Goal: Communication & Community: Share content

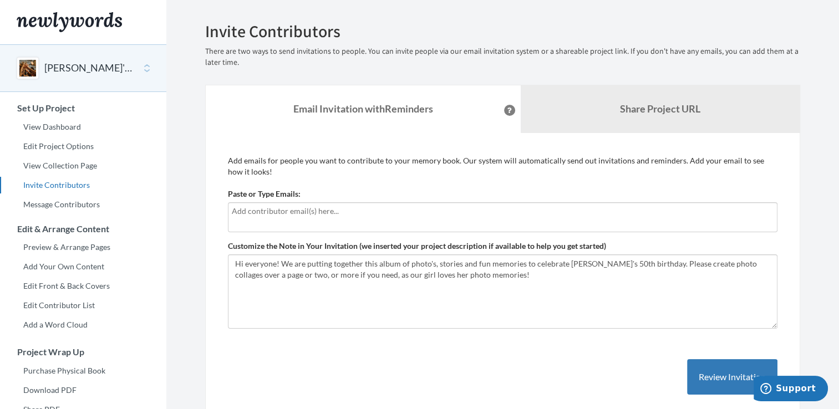
click at [351, 205] on input "text" at bounding box center [503, 211] width 542 height 12
type input "[EMAIL_ADDRESS][DOMAIN_NAME]"
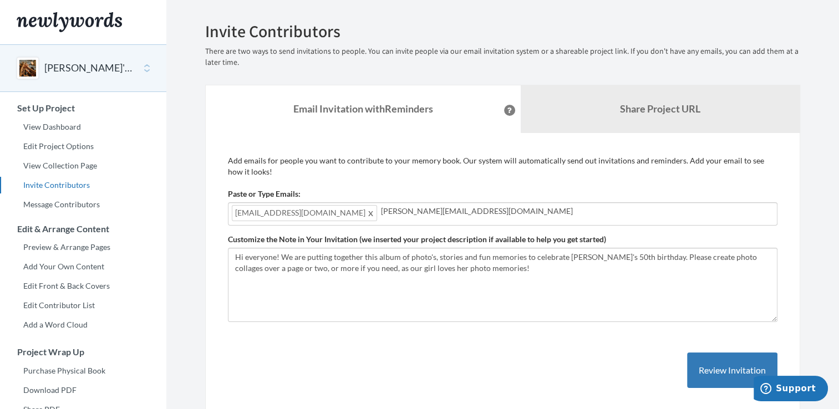
type input "[PERSON_NAME][EMAIL_ADDRESS][DOMAIN_NAME]"
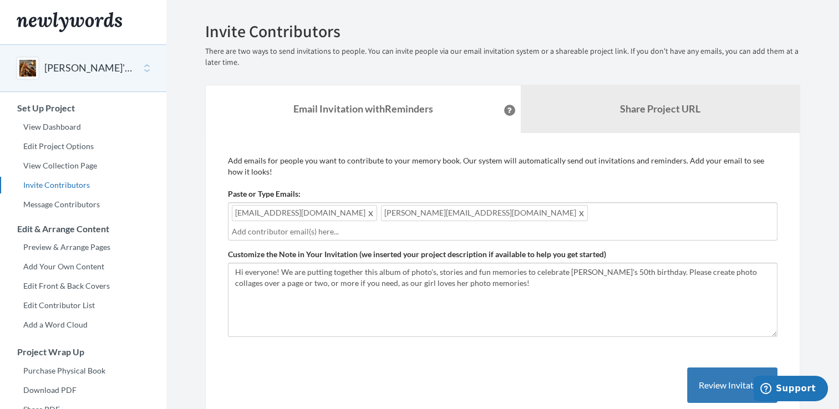
click at [415, 186] on div "Add emails for people you want to contribute to your memory book. Our system wi…" at bounding box center [503, 290] width 550 height 271
type input "l"
type input "[EMAIL_ADDRESS][DOMAIN_NAME]"
click at [550, 210] on div "[EMAIL_ADDRESS][DOMAIN_NAME] [PERSON_NAME][DOMAIN_NAME][EMAIL_ADDRESS][DOMAIN_N…" at bounding box center [503, 222] width 550 height 38
type input "[EMAIL_ADDRESS][DOMAIN_NAME]"
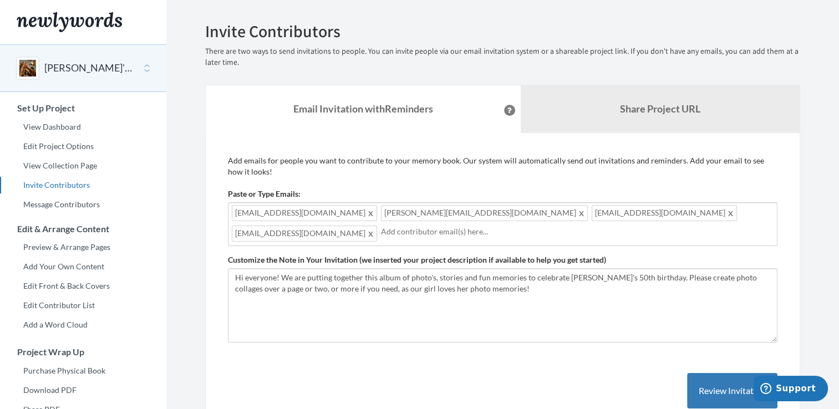
click at [705, 212] on div "[EMAIL_ADDRESS][DOMAIN_NAME] [PERSON_NAME][DOMAIN_NAME][EMAIL_ADDRESS][DOMAIN_N…" at bounding box center [503, 225] width 550 height 44
type input "[EMAIL_ADDRESS][DOMAIN_NAME]"
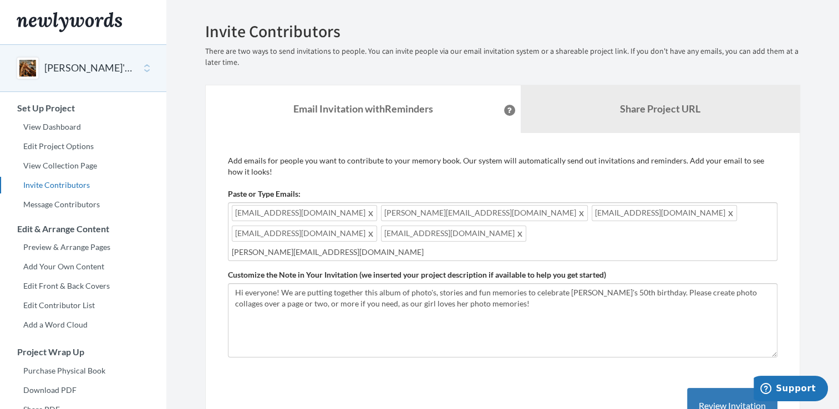
type input "[PERSON_NAME][EMAIL_ADDRESS][DOMAIN_NAME]"
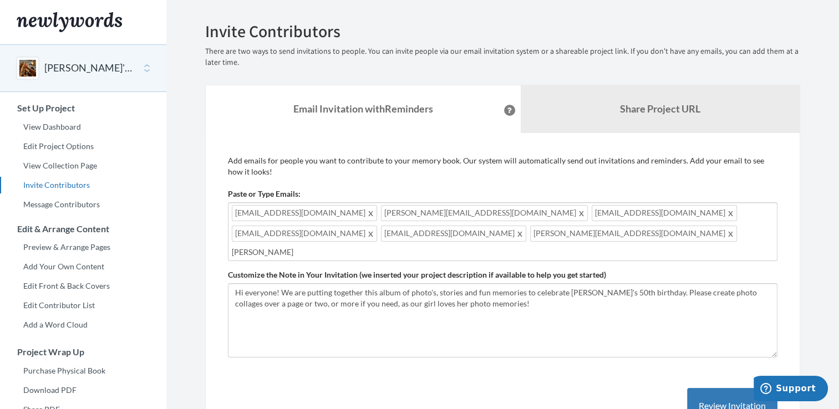
type input "[PERSON_NAME][EMAIL_ADDRESS][DOMAIN_NAME]"
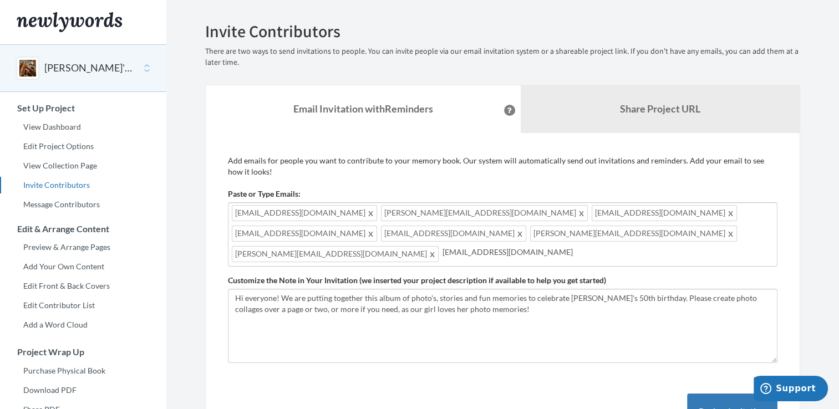
type input "[EMAIL_ADDRESS][DOMAIN_NAME]"
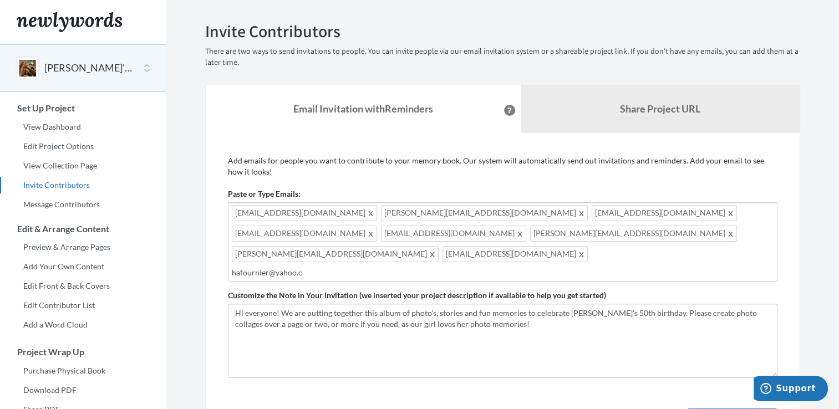
type input "[EMAIL_ADDRESS][DOMAIN_NAME]"
click at [627, 230] on div "[EMAIL_ADDRESS][DOMAIN_NAME] [PERSON_NAME][DOMAIN_NAME][EMAIL_ADDRESS][DOMAIN_N…" at bounding box center [503, 242] width 550 height 79
type input "[EMAIL_ADDRESS][DOMAIN_NAME]"
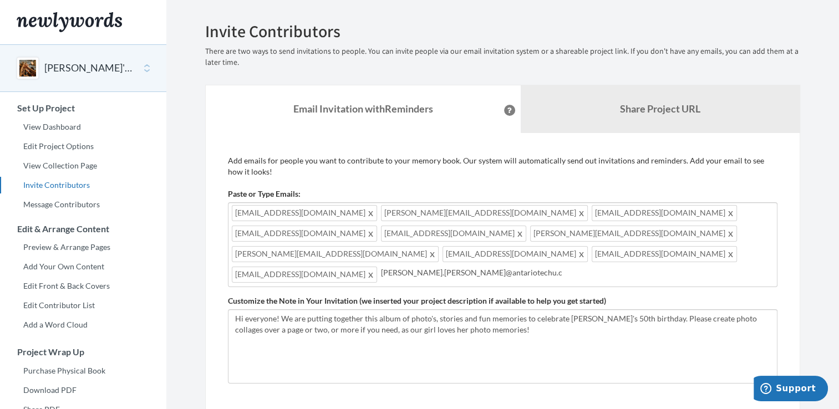
type input "[PERSON_NAME][EMAIL_ADDRESS][PERSON_NAME][DOMAIN_NAME]"
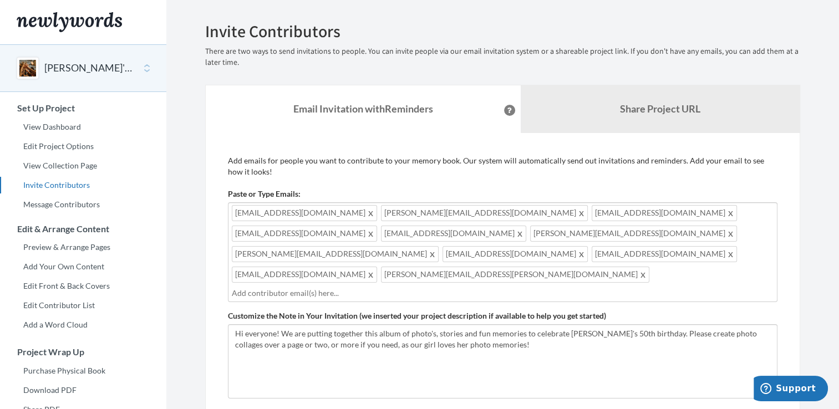
click at [439, 259] on div "[EMAIL_ADDRESS][DOMAIN_NAME] [PERSON_NAME][DOMAIN_NAME][EMAIL_ADDRESS][DOMAIN_N…" at bounding box center [503, 253] width 550 height 100
type input "j"
type input "f"
type input "[EMAIL_ADDRESS][DOMAIN_NAME]"
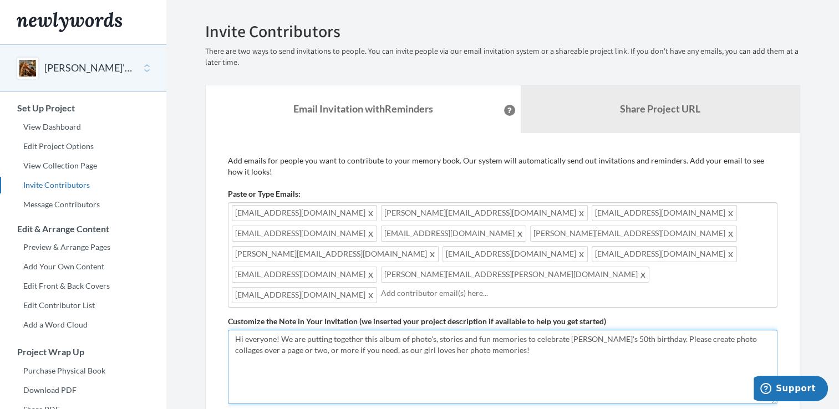
click at [502, 330] on textarea "Hi everyone! We are putting together this album of photo's, stories and fun mem…" at bounding box center [503, 367] width 550 height 74
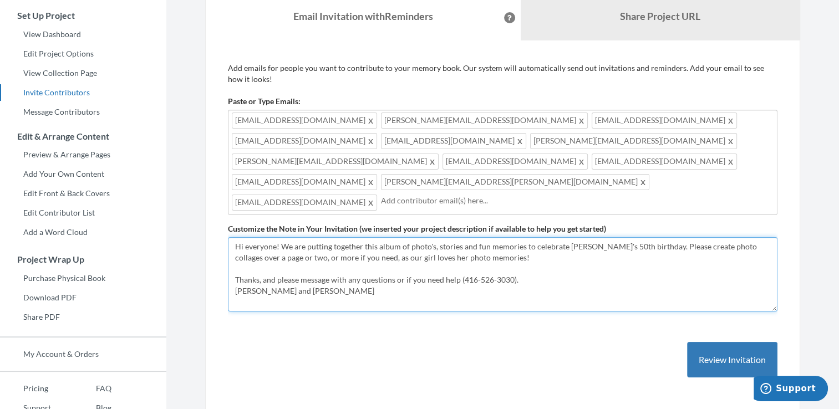
scroll to position [93, 0]
drag, startPoint x: 775, startPoint y: 252, endPoint x: 721, endPoint y: 315, distance: 82.7
click at [721, 311] on form "Paste or Type Emails: [EMAIL_ADDRESS][DOMAIN_NAME],[PERSON_NAME][DOMAIN_NAME][E…" at bounding box center [503, 203] width 550 height 216
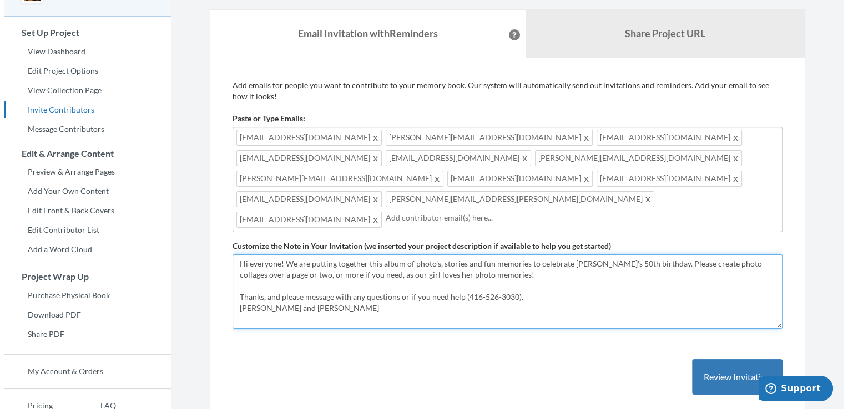
scroll to position [77, 0]
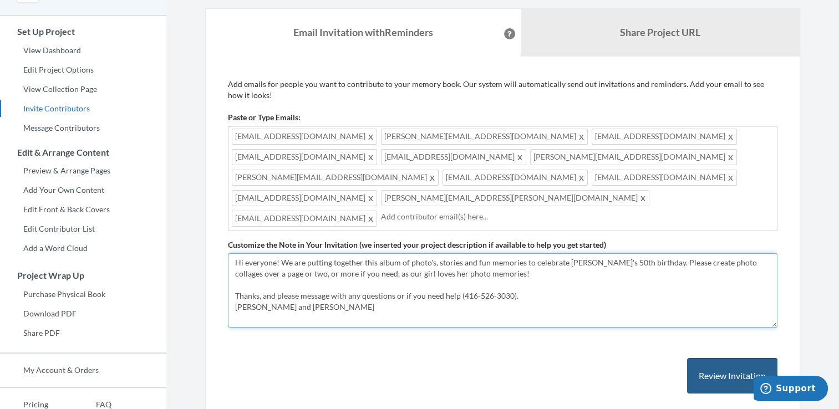
type textarea "Hi everyone! We are putting together this album of photo's, stories and fun mem…"
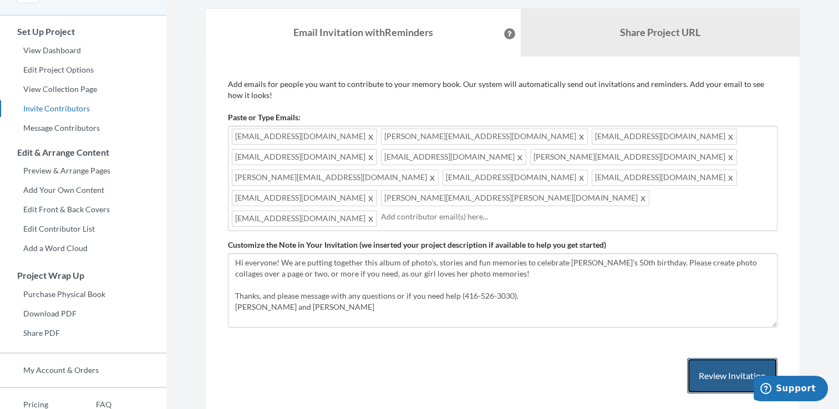
click at [756, 358] on button "Review Invitation" at bounding box center [732, 376] width 90 height 36
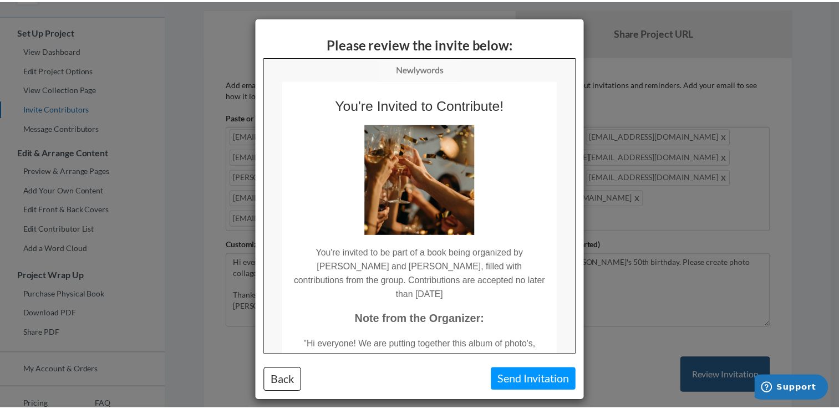
scroll to position [0, 0]
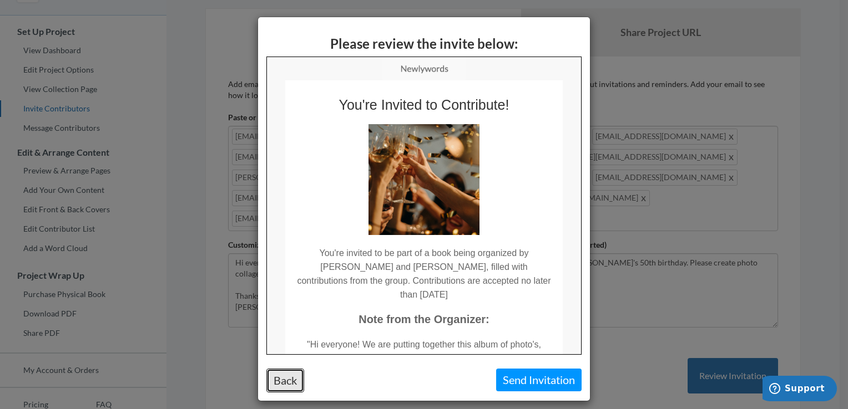
click at [276, 375] on button "Back" at bounding box center [285, 381] width 38 height 24
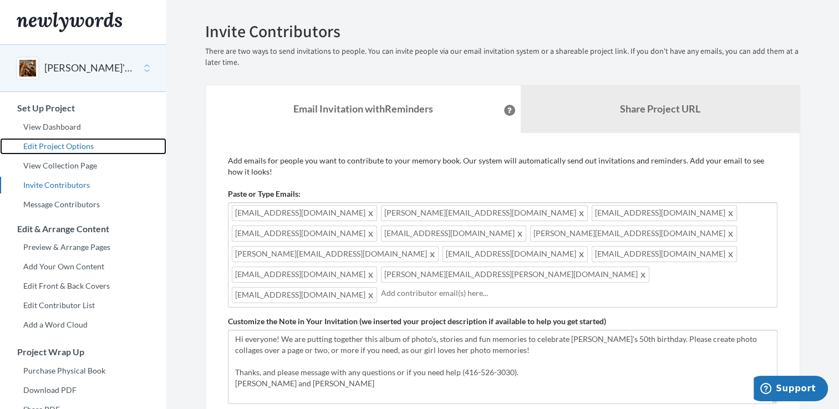
click at [73, 145] on link "Edit Project Options" at bounding box center [83, 146] width 166 height 17
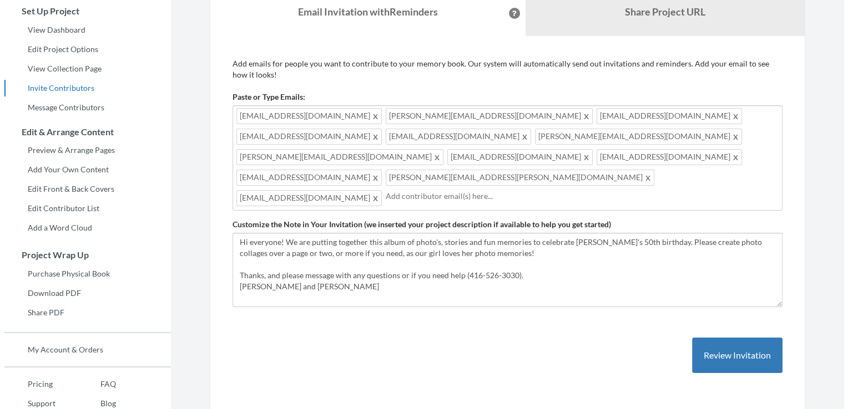
scroll to position [98, 0]
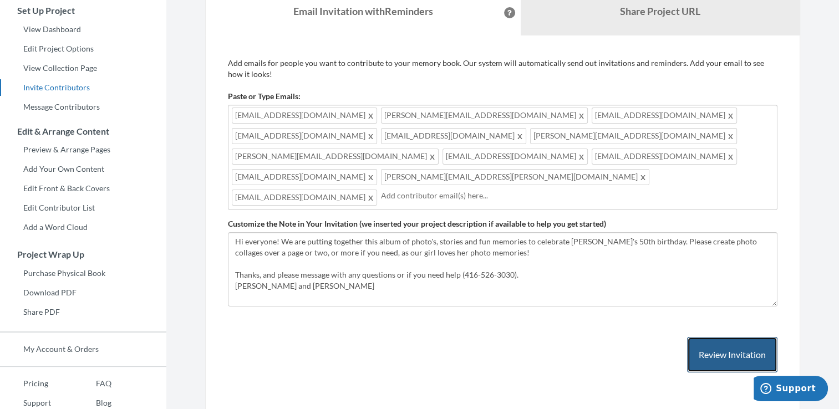
click at [715, 337] on button "Review Invitation" at bounding box center [732, 355] width 90 height 36
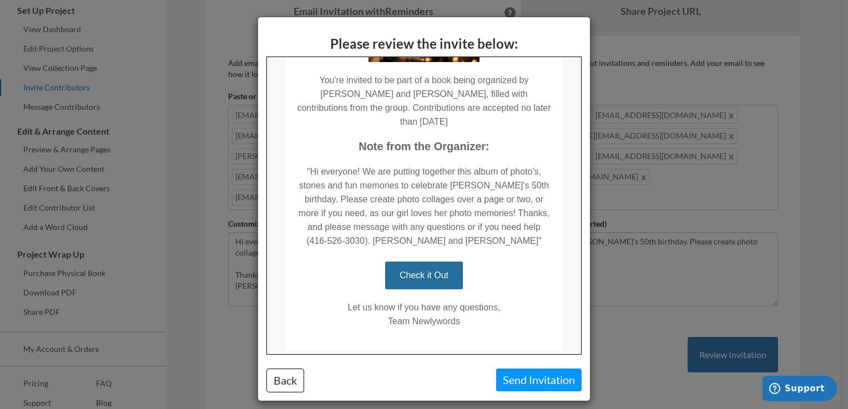
scroll to position [194, 0]
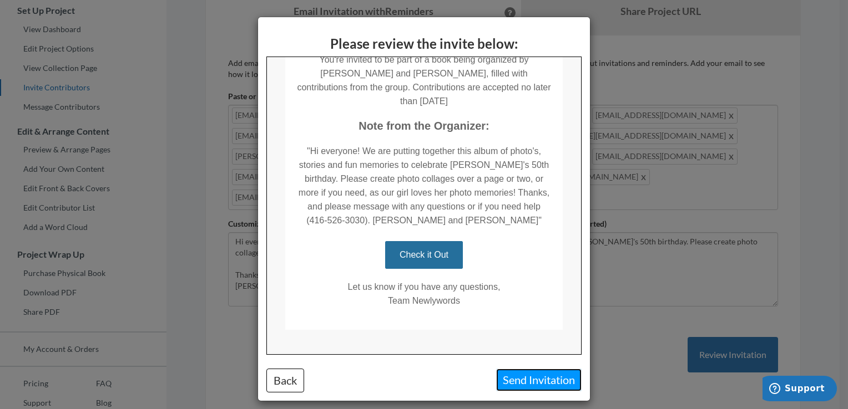
click at [513, 376] on button "Send Invitation" at bounding box center [538, 380] width 85 height 23
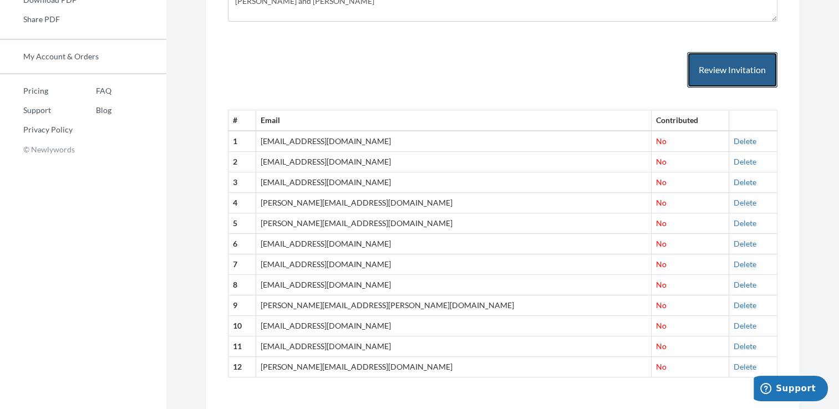
scroll to position [423, 0]
